Goal: Check status

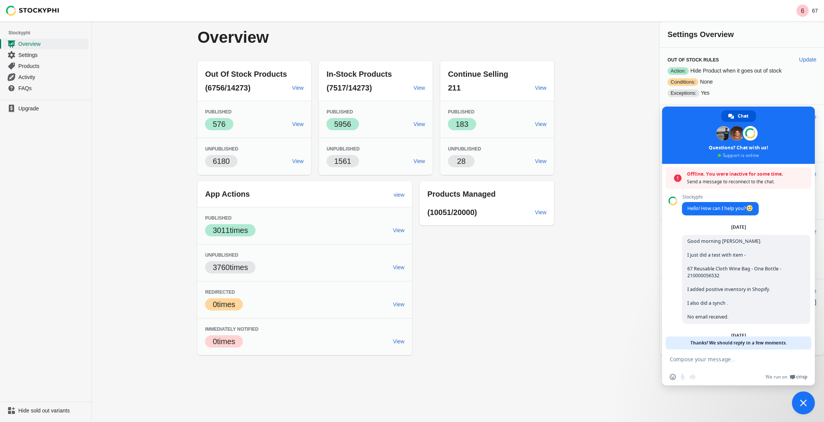
scroll to position [38, 0]
